Goal: Find specific page/section: Find specific page/section

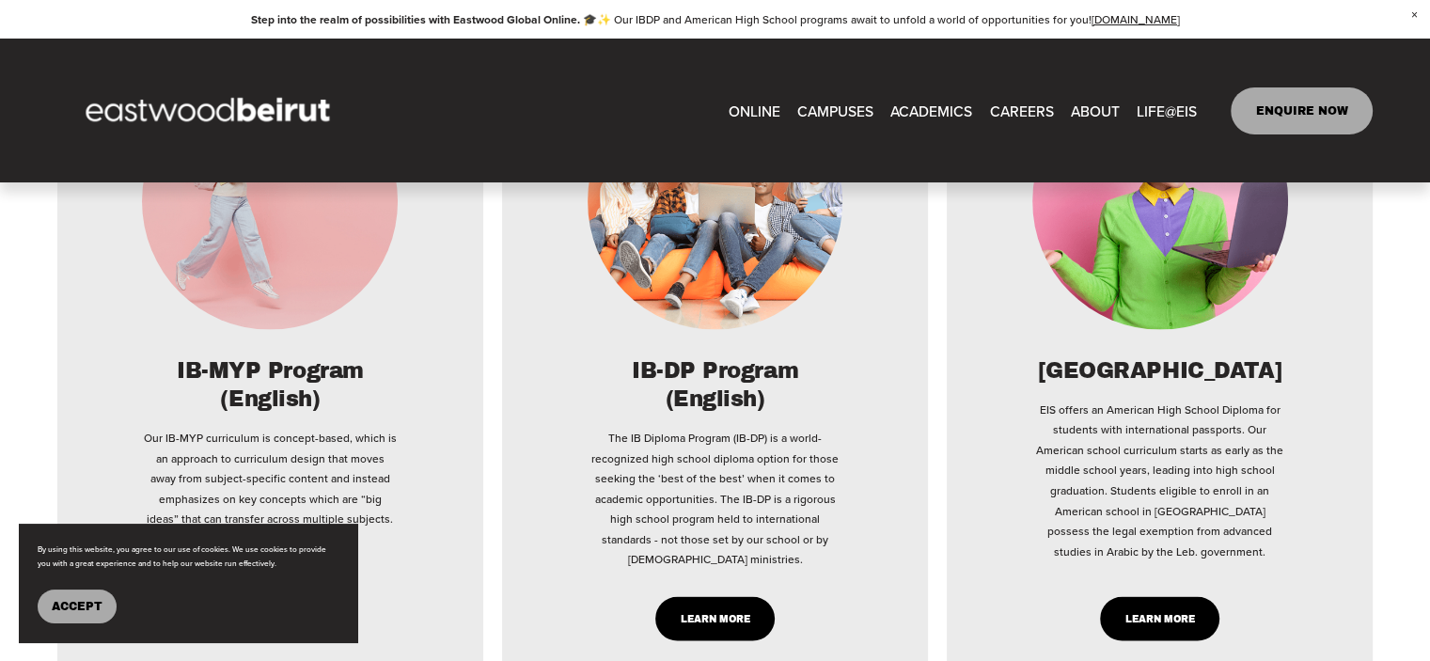
scroll to position [3196, 0]
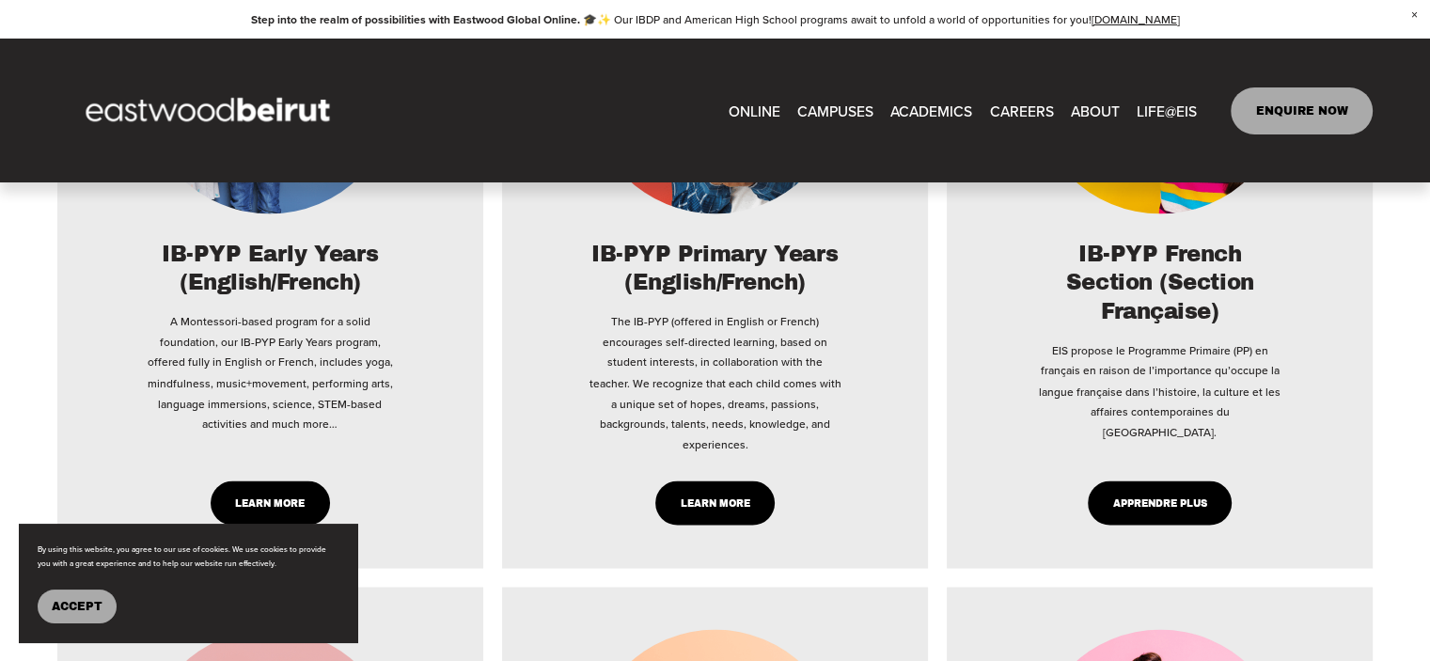
type input "*****"
click at [1029, 104] on link "CAREERS" at bounding box center [1021, 110] width 64 height 29
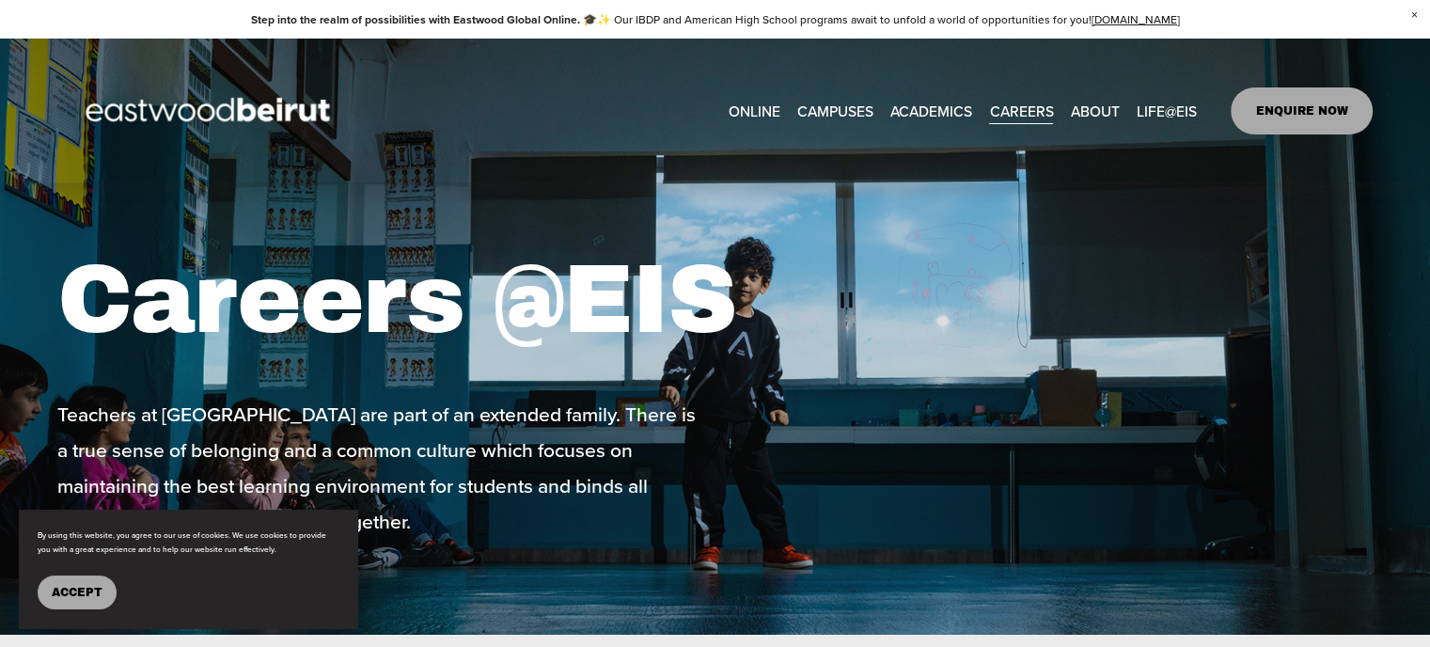
scroll to position [94, 0]
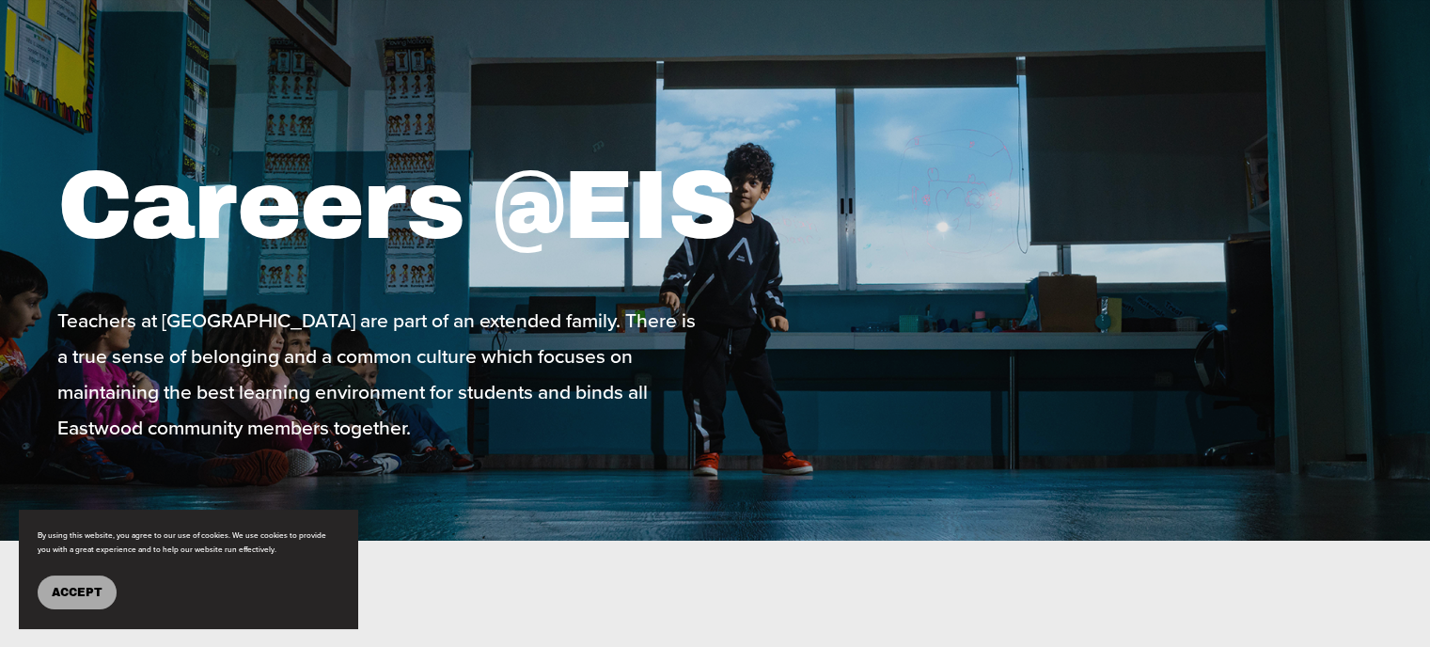
click at [66, 593] on span "Accept" at bounding box center [77, 592] width 51 height 13
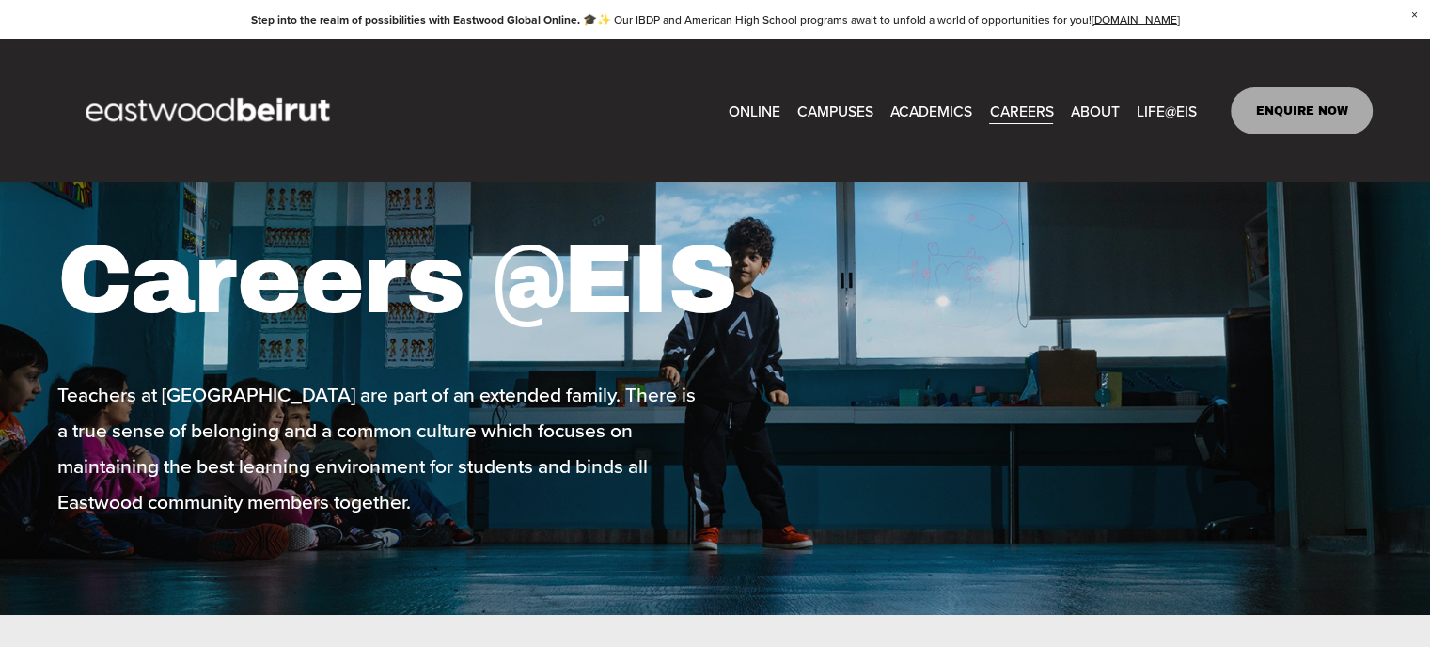
scroll to position [0, 0]
